Goal: Transaction & Acquisition: Purchase product/service

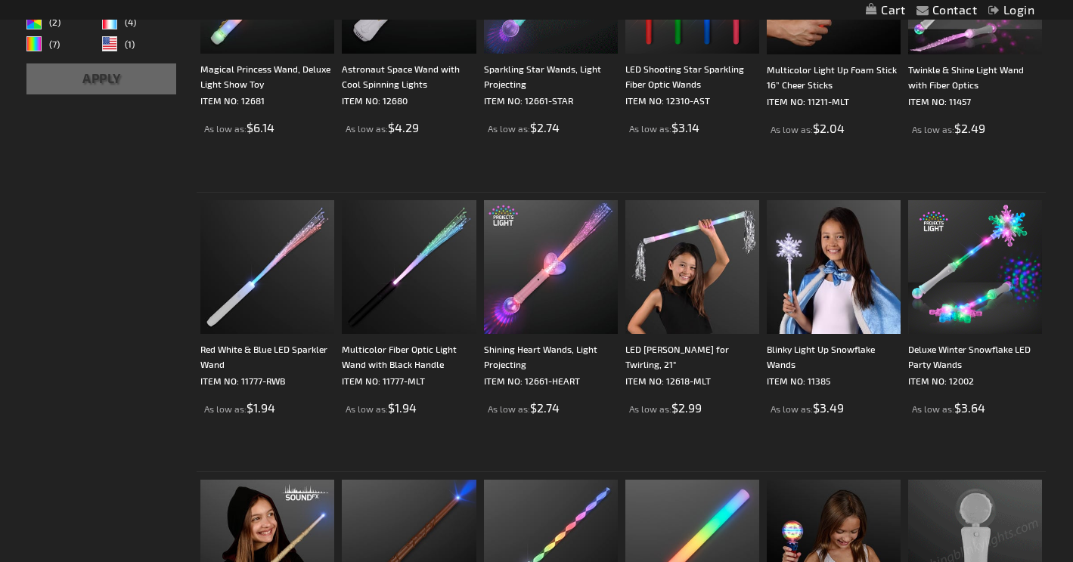
scroll to position [559, 0]
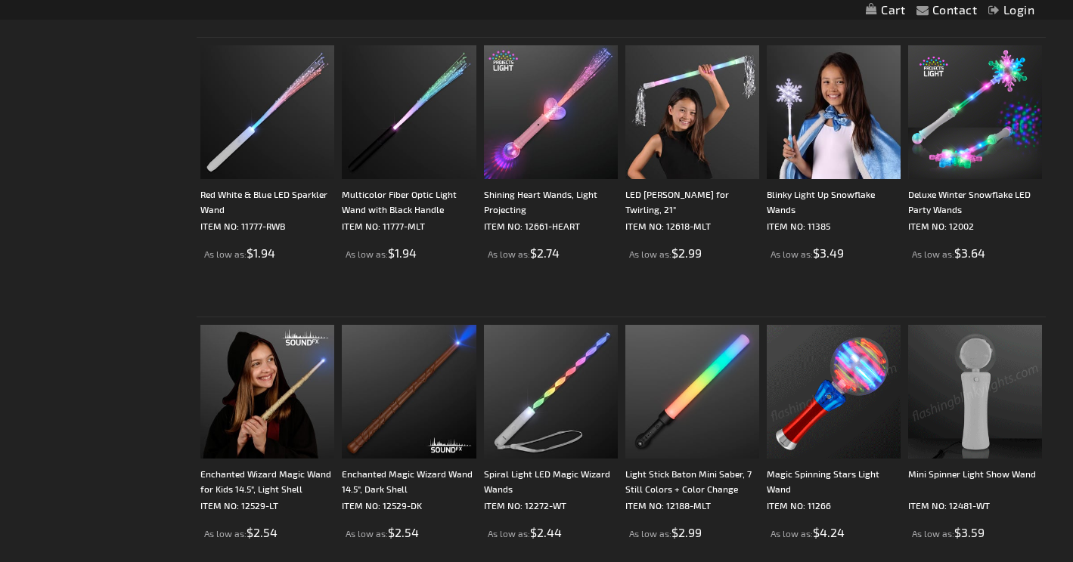
click at [963, 404] on img at bounding box center [975, 392] width 134 height 134
